Goal: Information Seeking & Learning: Learn about a topic

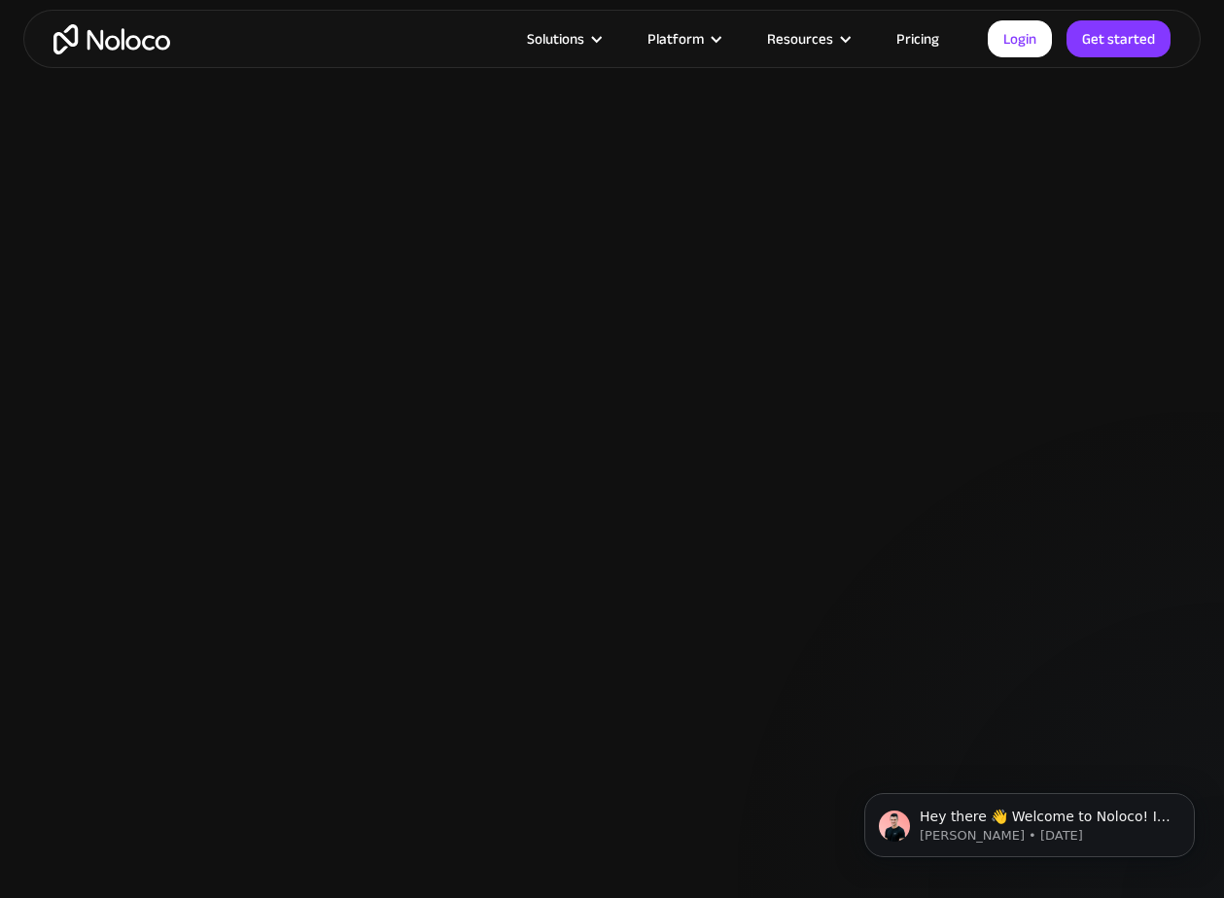
scroll to position [2209, 0]
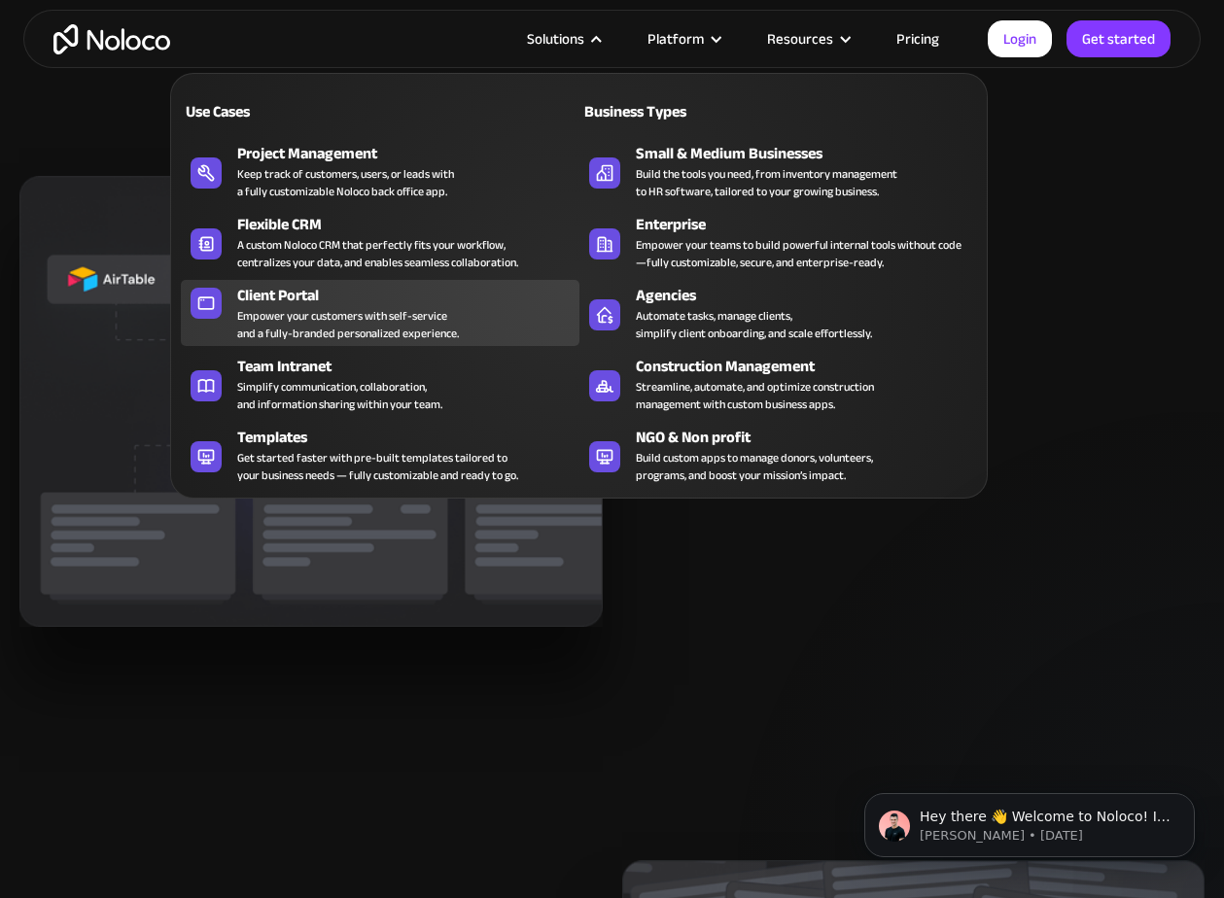
click at [370, 297] on div "Client Portal" at bounding box center [412, 295] width 350 height 23
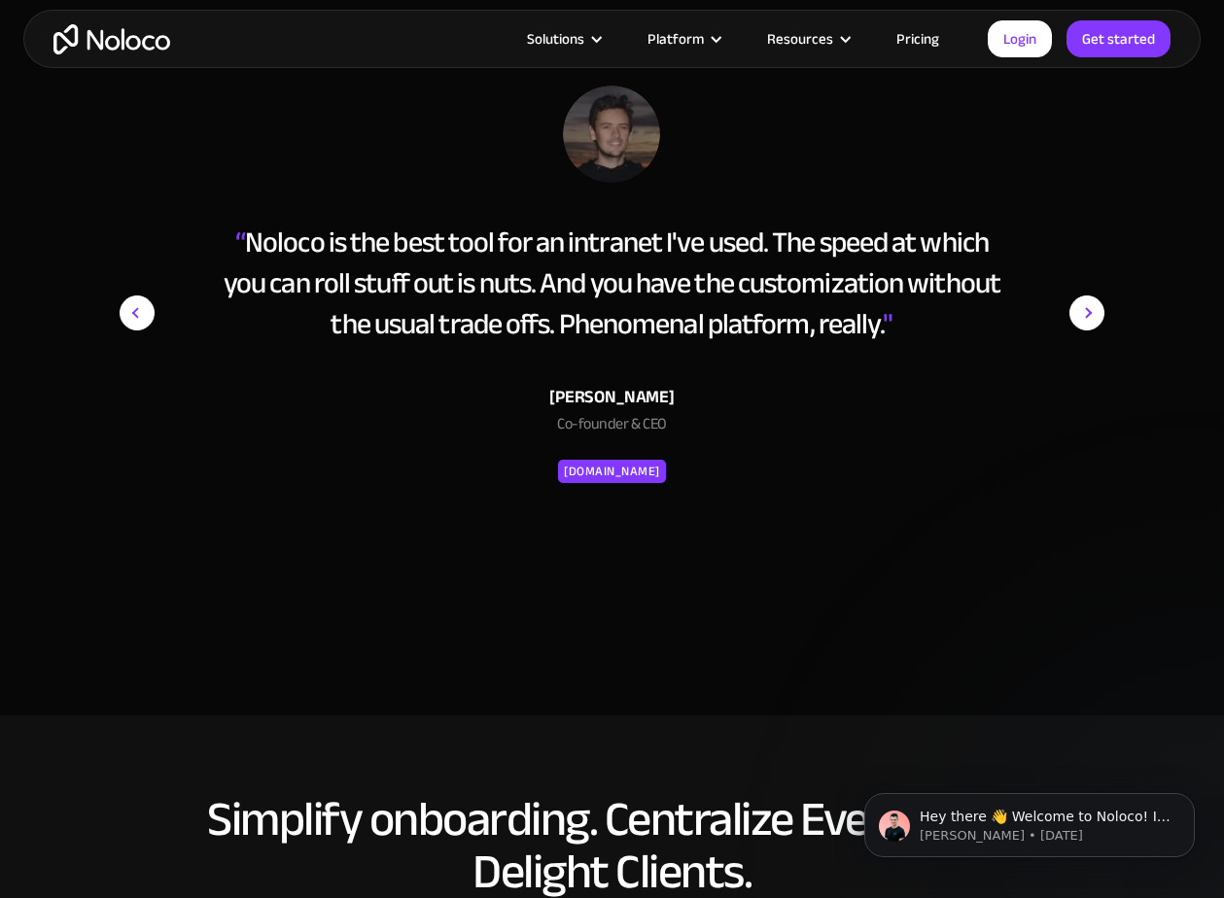
scroll to position [7639, 0]
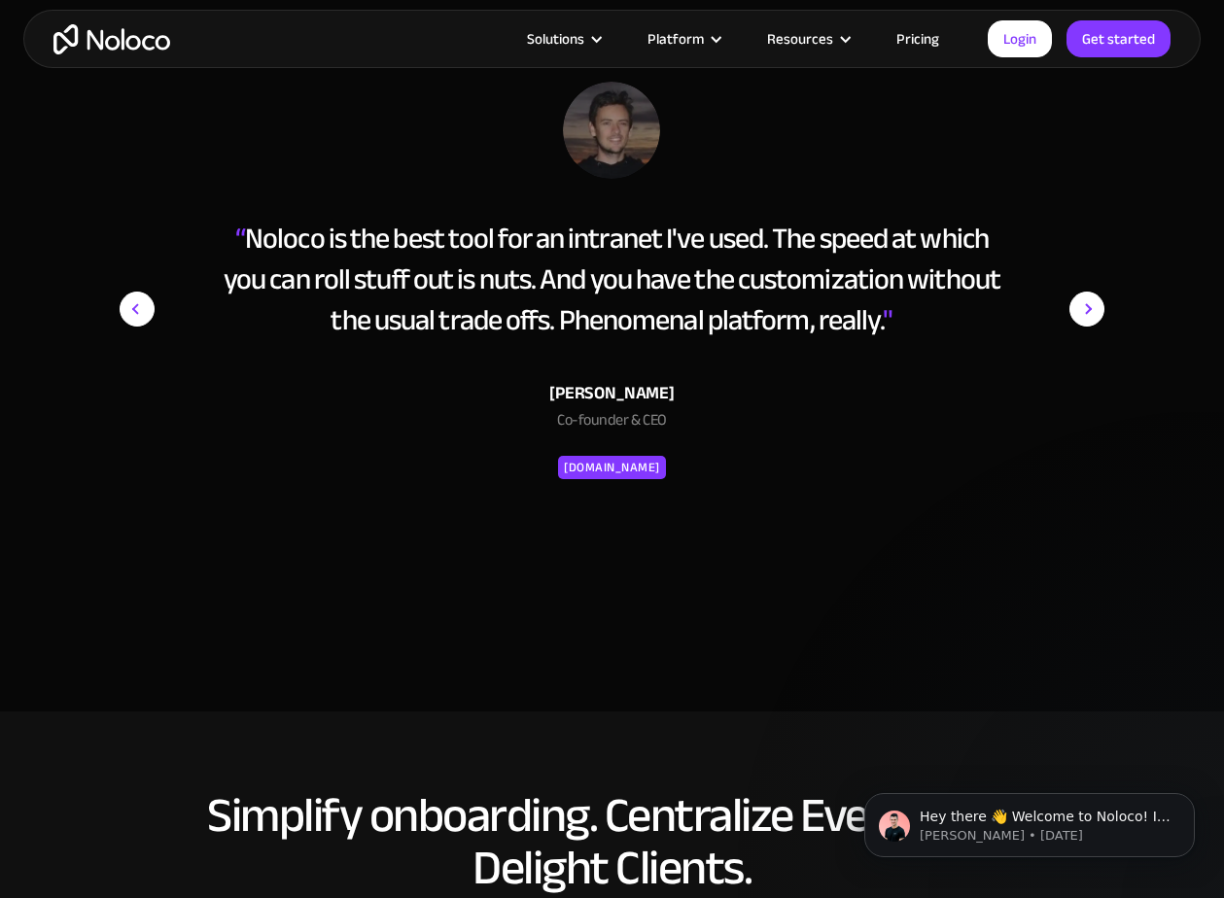
click at [642, 394] on div "[PERSON_NAME]" at bounding box center [612, 393] width 778 height 29
click at [959, 437] on div "Co-founder & CEO" at bounding box center [612, 424] width 778 height 33
click at [1076, 310] on img "next slide" at bounding box center [1086, 309] width 35 height 455
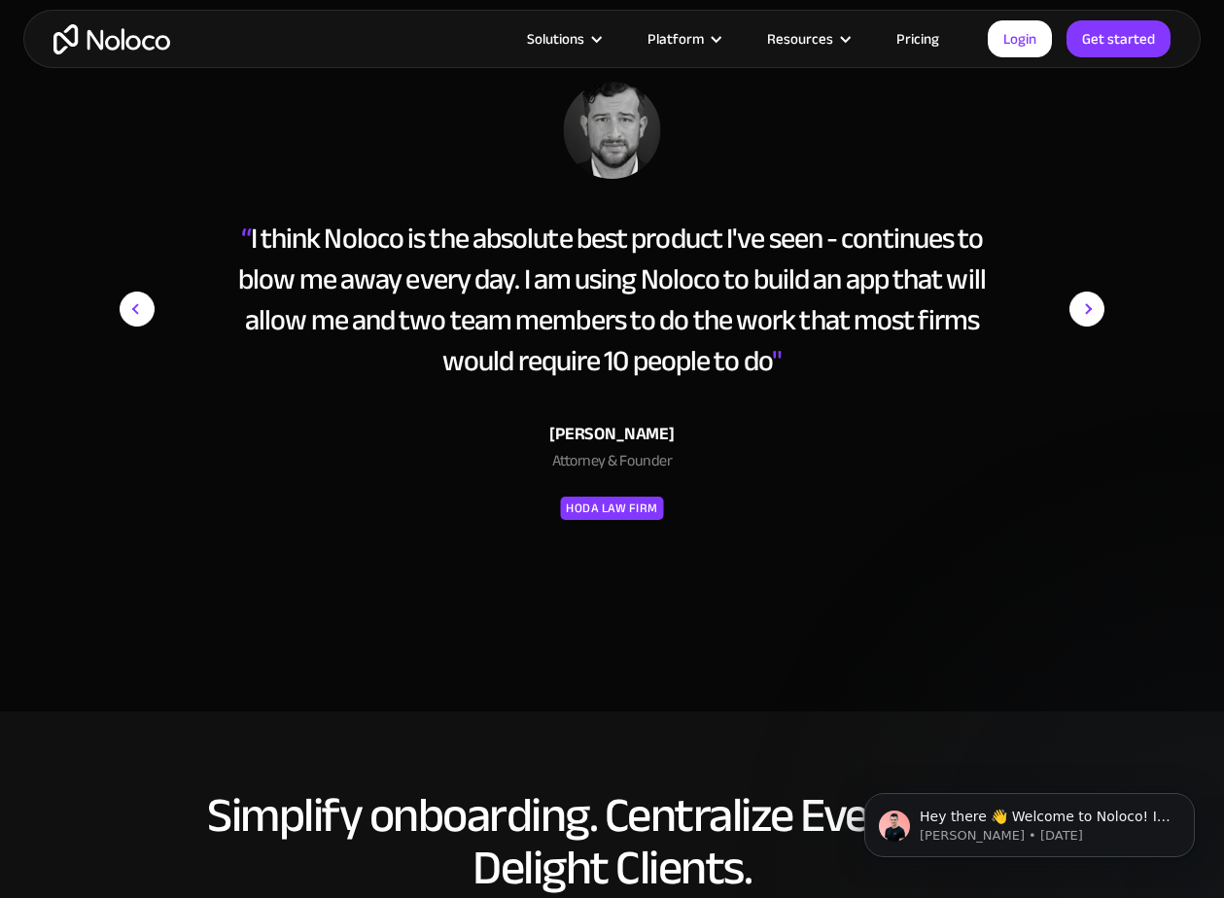
click at [1076, 310] on img "next slide" at bounding box center [1086, 309] width 35 height 455
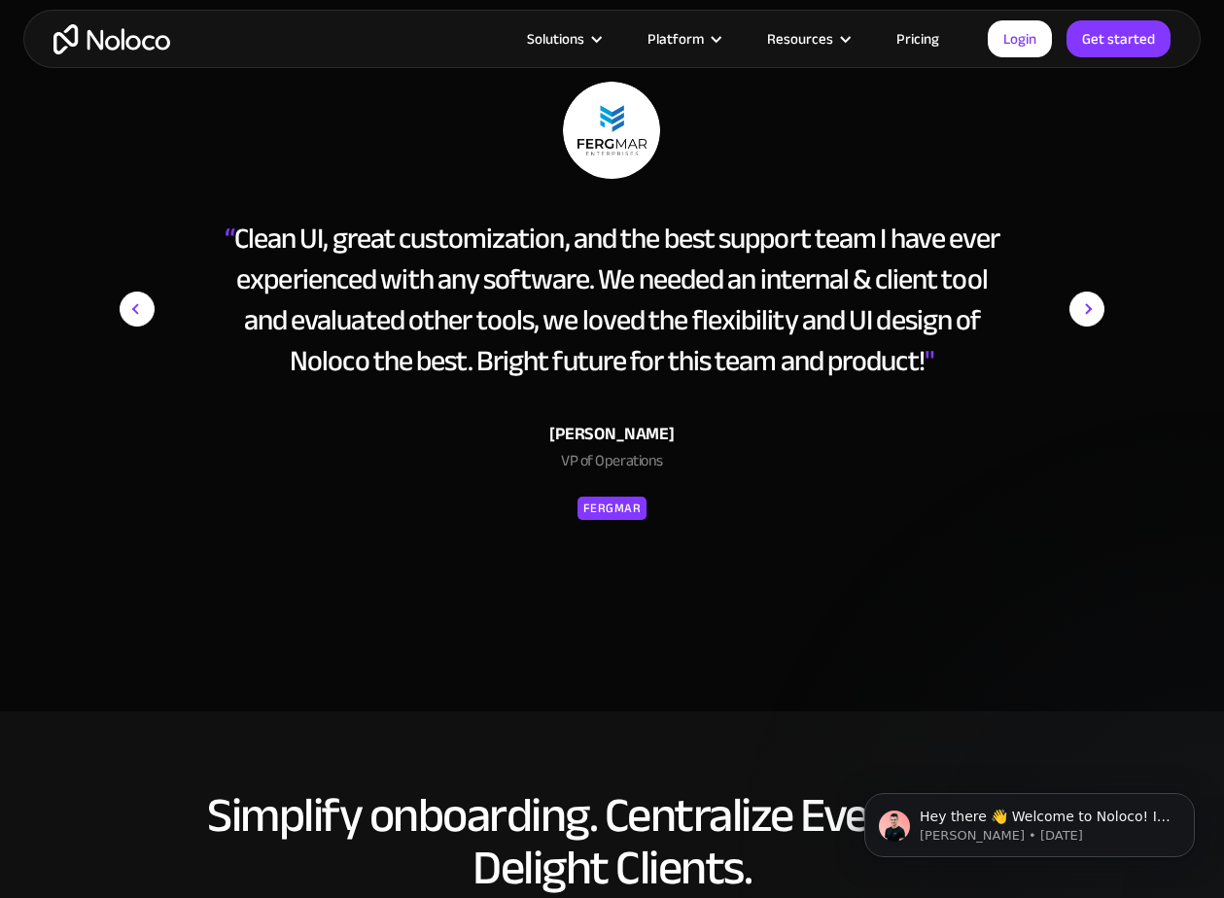
click at [1076, 310] on img "next slide" at bounding box center [1086, 309] width 35 height 455
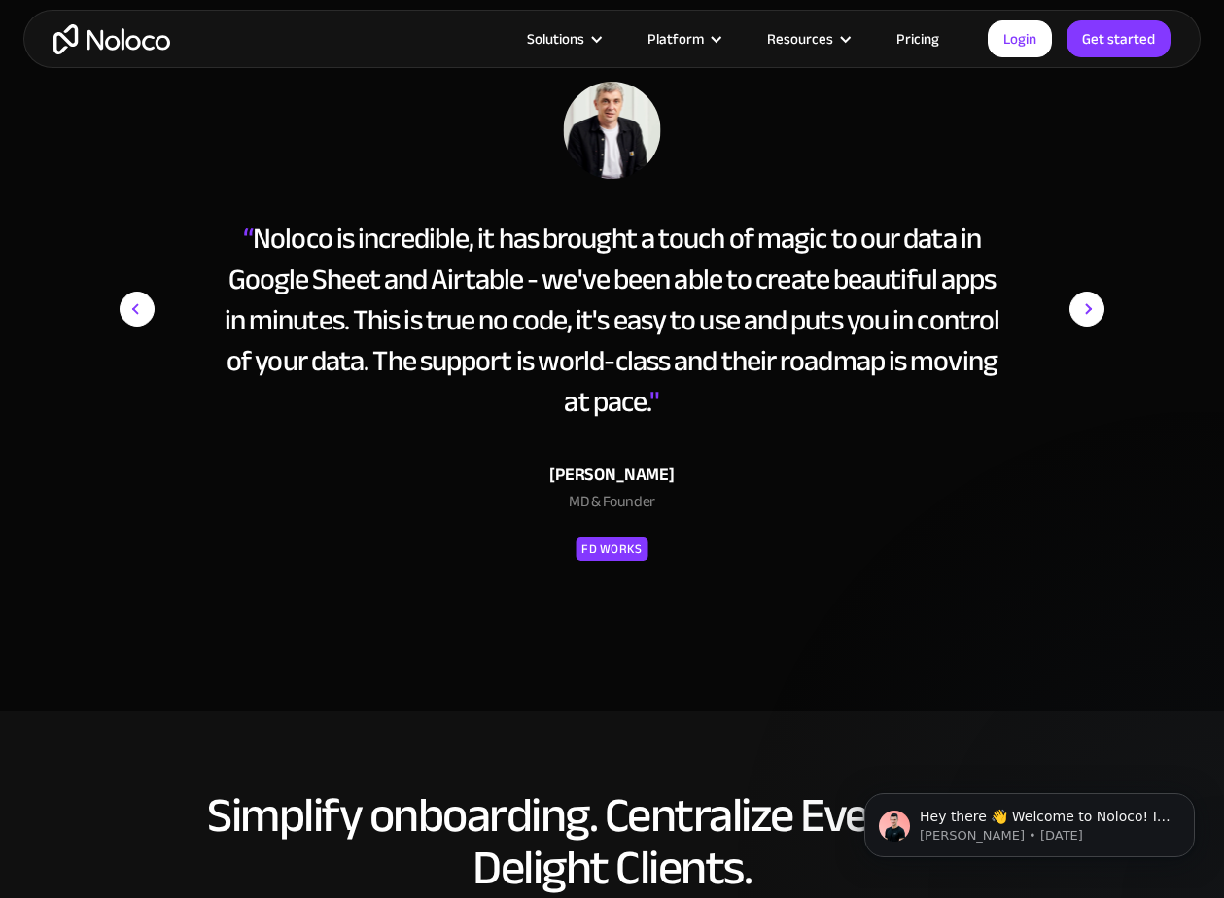
click at [1076, 310] on img "next slide" at bounding box center [1086, 309] width 35 height 455
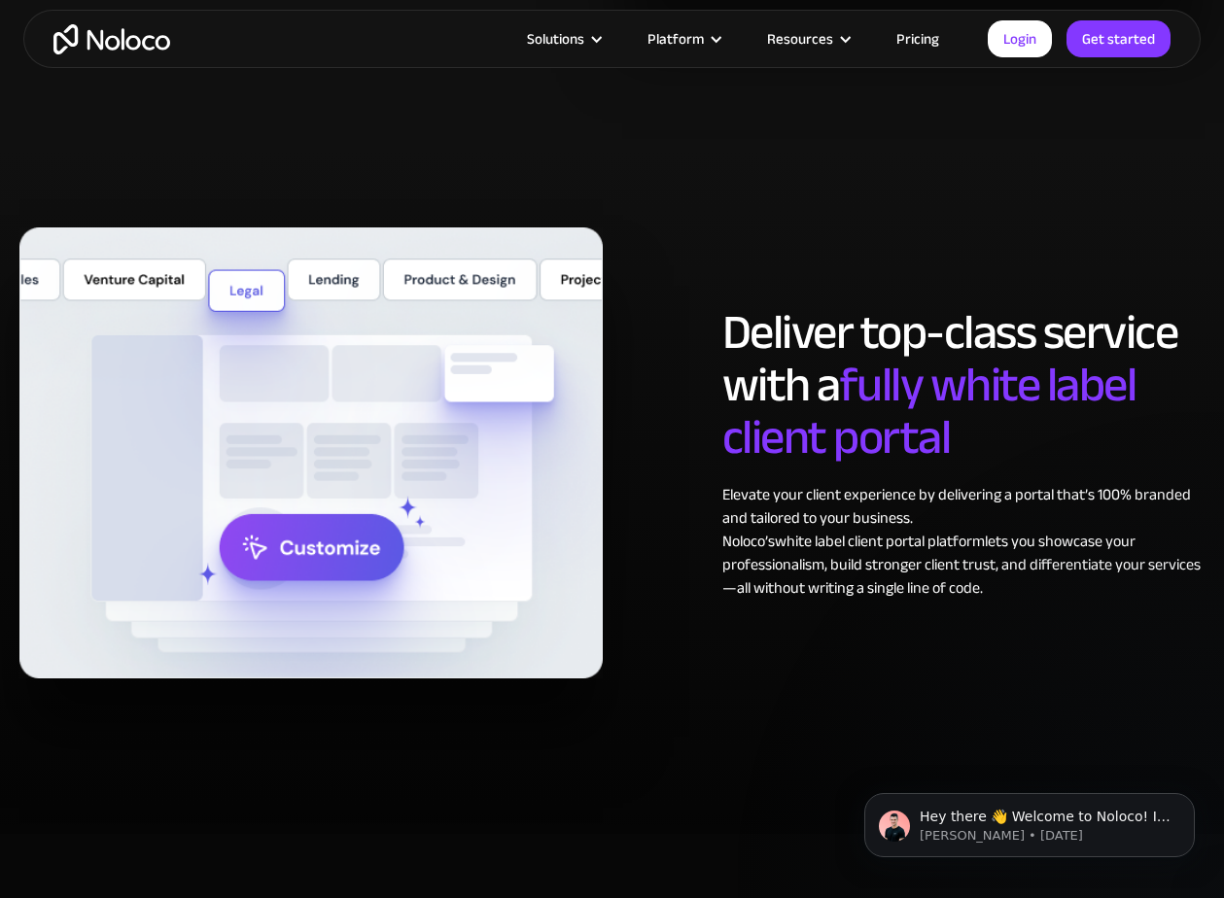
scroll to position [9085, 0]
